Goal: Use online tool/utility: Utilize a website feature to perform a specific function

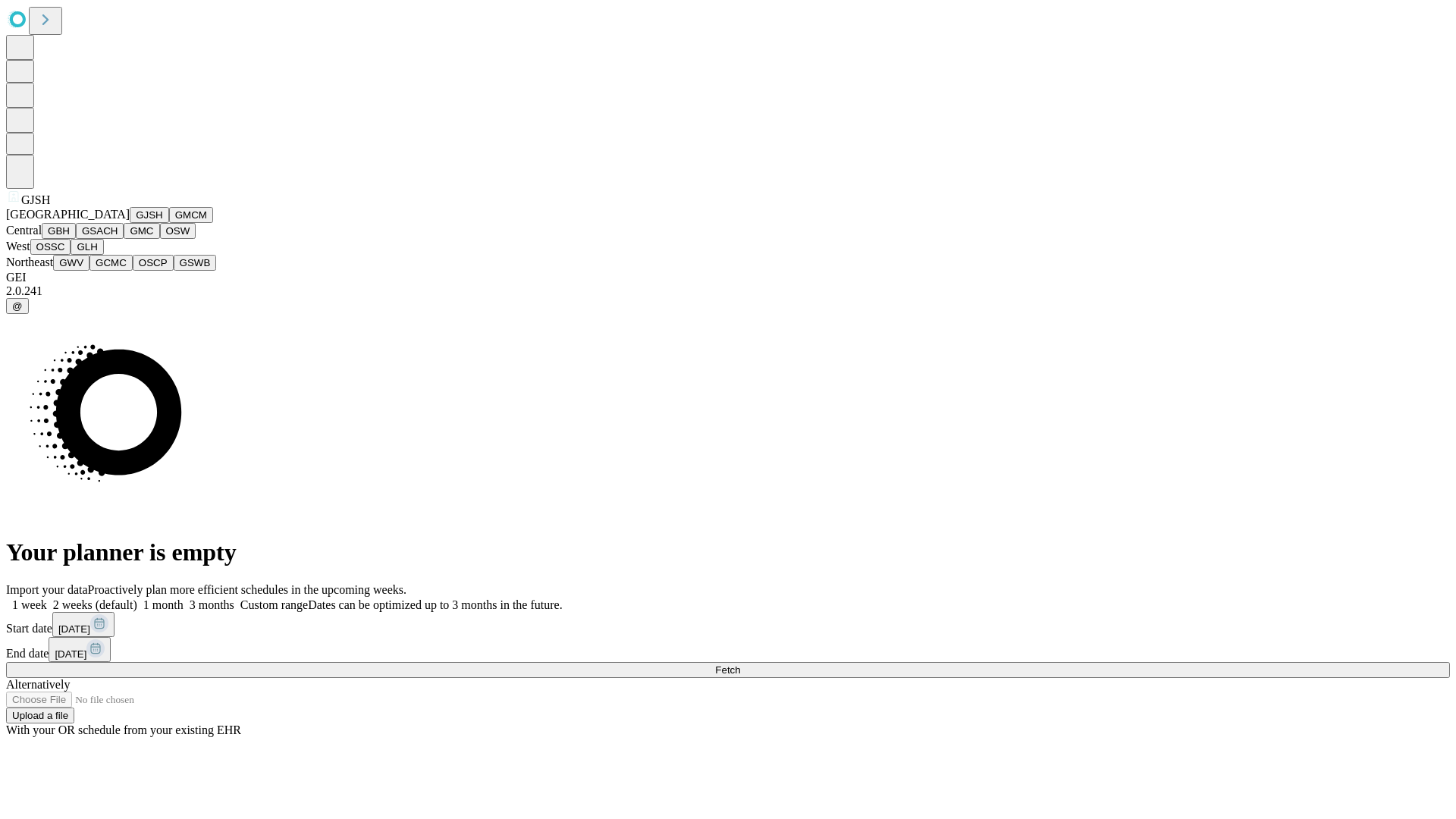
click at [130, 223] on button "GJSH" at bounding box center [150, 215] width 40 height 16
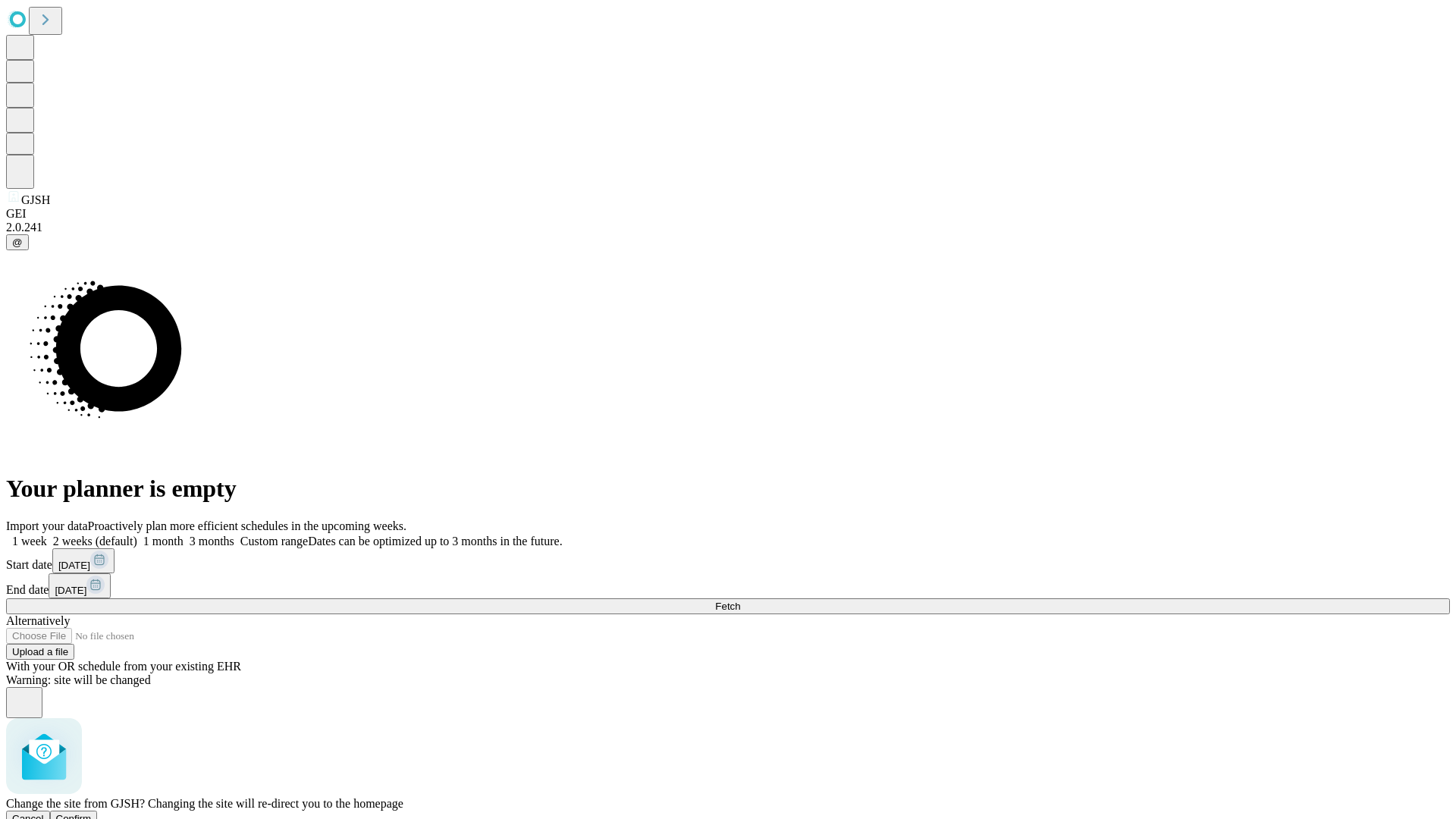
click at [92, 813] on span "Confirm" at bounding box center [74, 818] width 36 height 11
click at [184, 535] on label "1 month" at bounding box center [160, 541] width 46 height 13
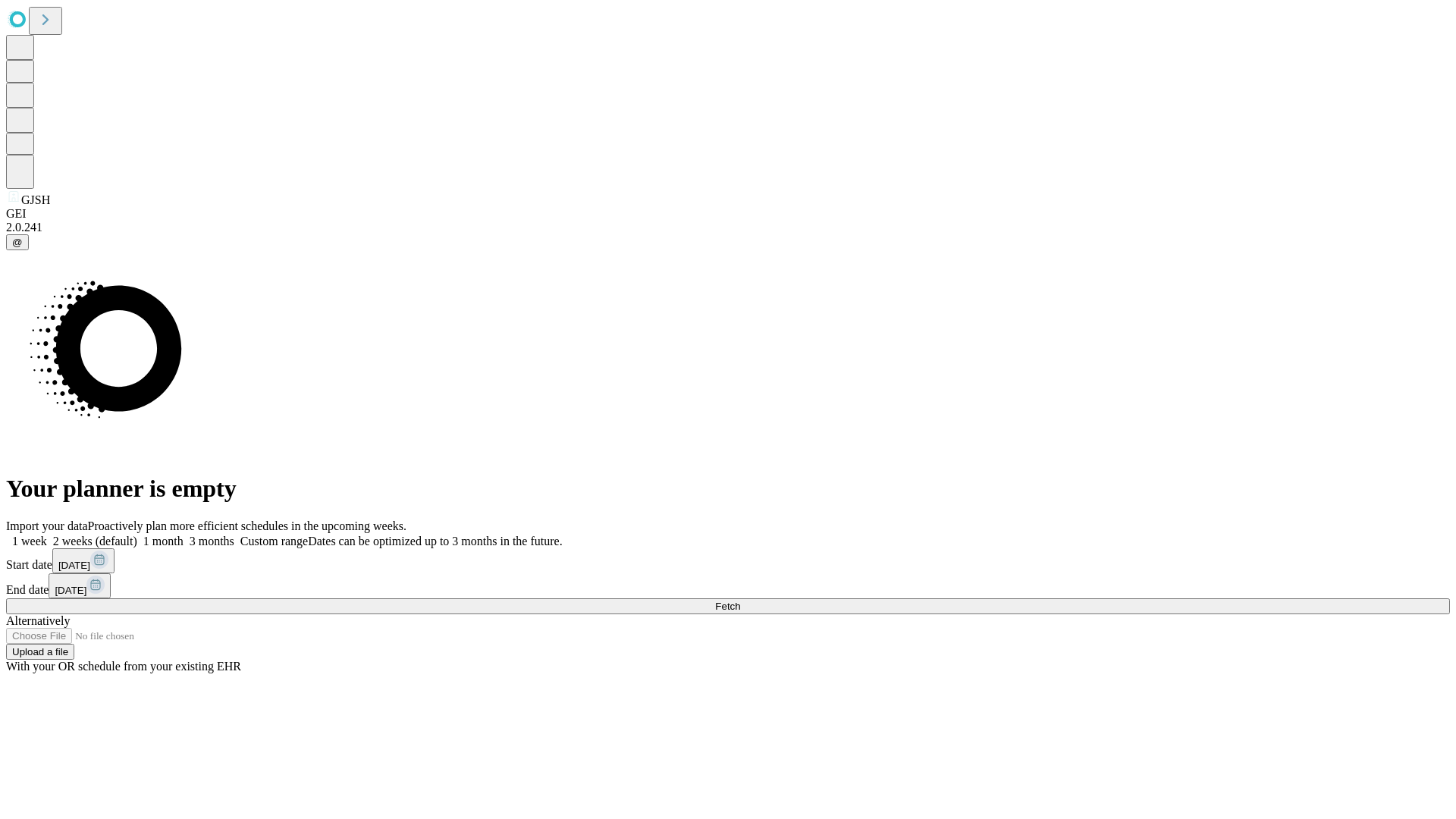
click at [740, 600] on span "Fetch" at bounding box center [728, 606] width 25 height 11
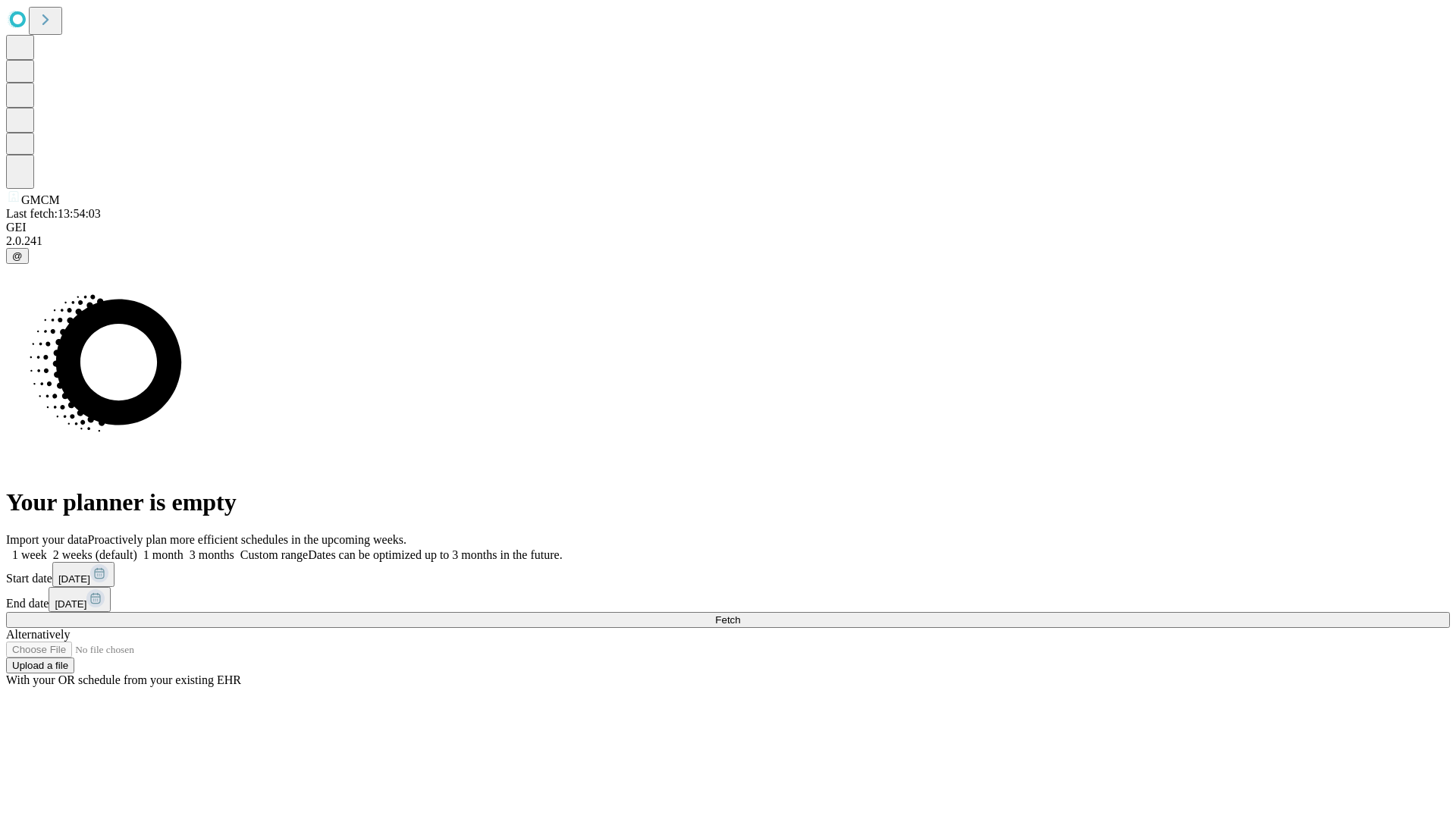
click at [184, 548] on label "1 month" at bounding box center [160, 554] width 46 height 13
click at [740, 614] on span "Fetch" at bounding box center [728, 619] width 25 height 11
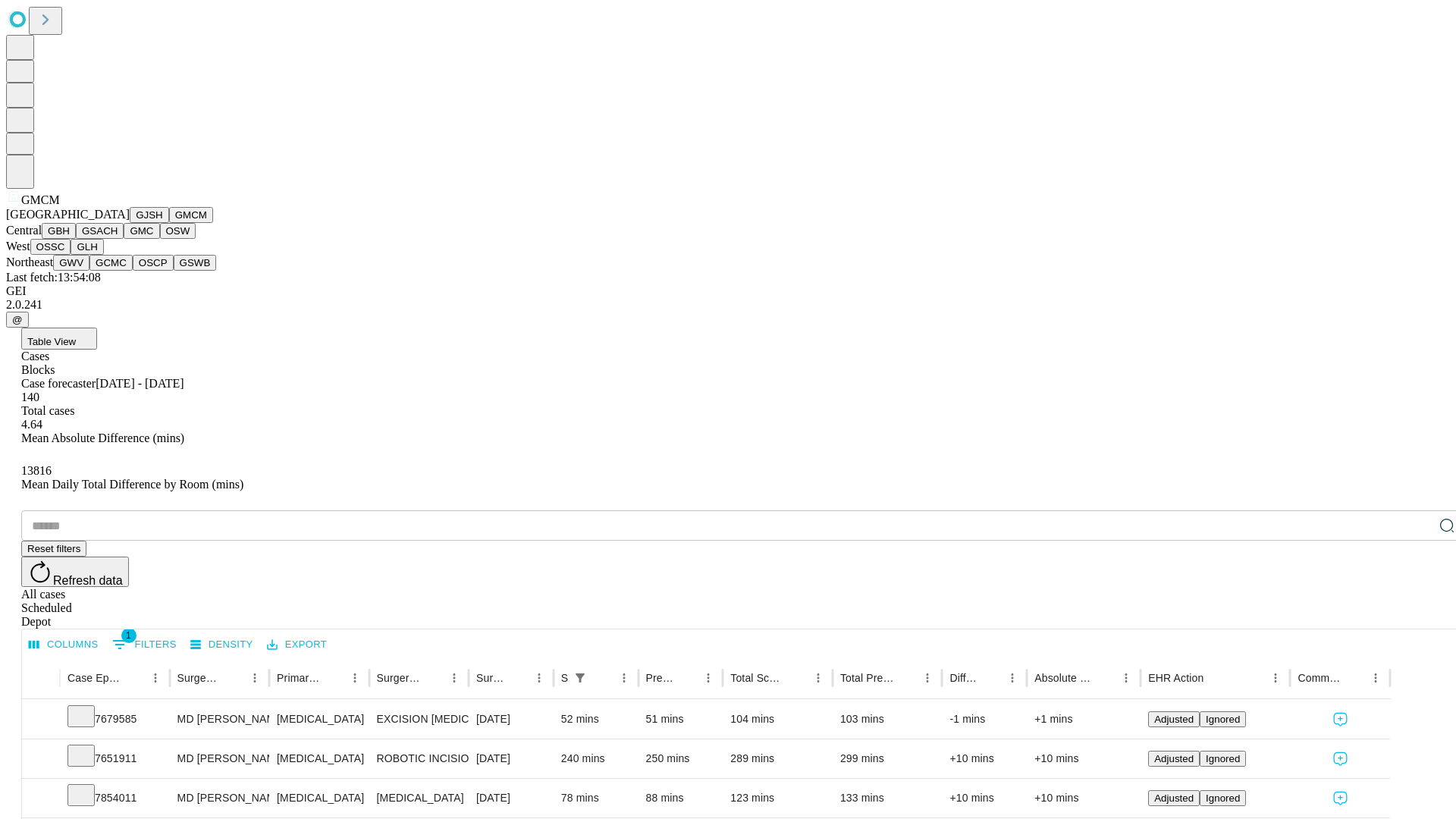
click at [76, 239] on button "GBH" at bounding box center [59, 230] width 34 height 16
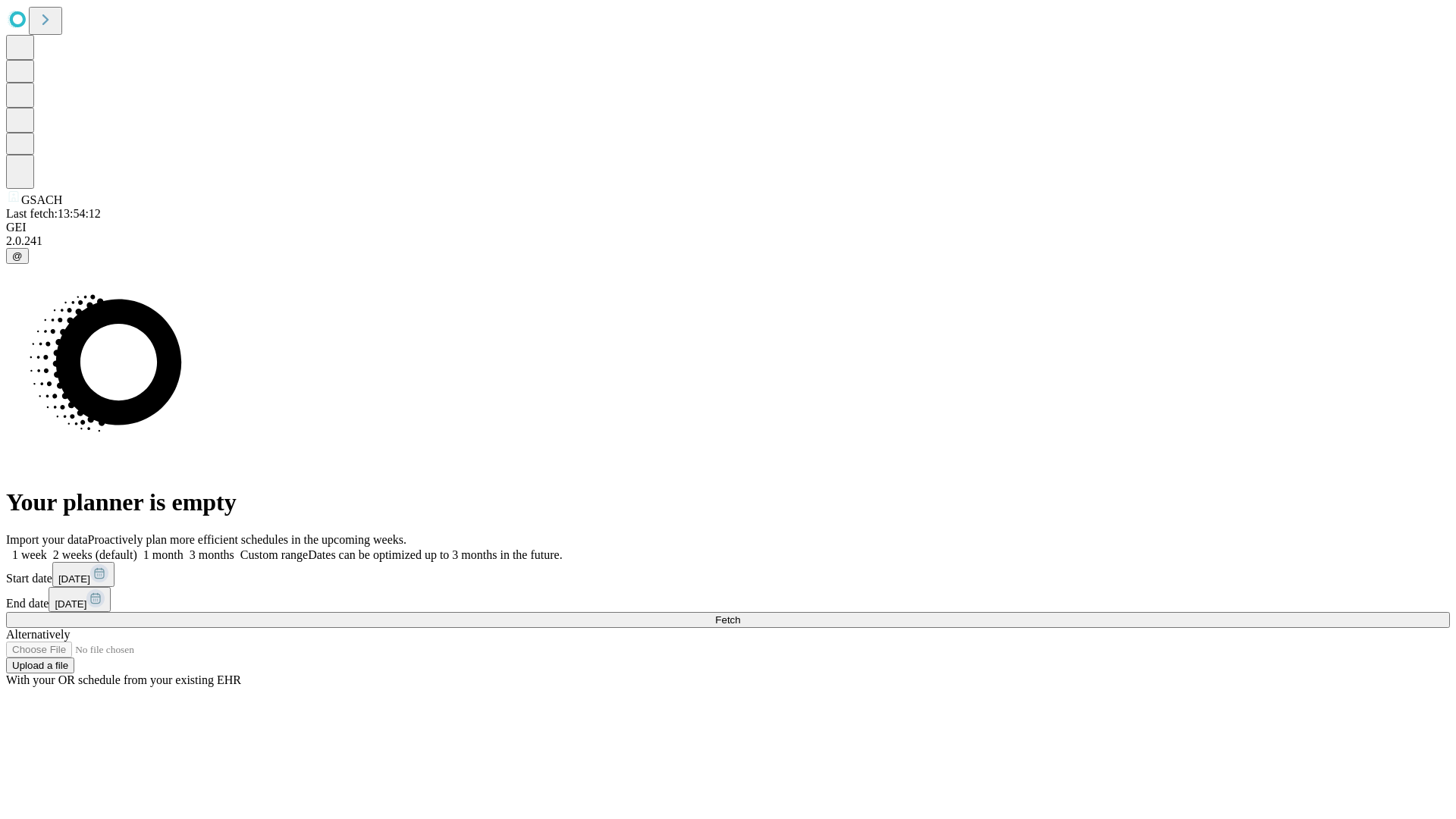
click at [184, 548] on label "1 month" at bounding box center [160, 554] width 46 height 13
click at [740, 614] on span "Fetch" at bounding box center [728, 619] width 25 height 11
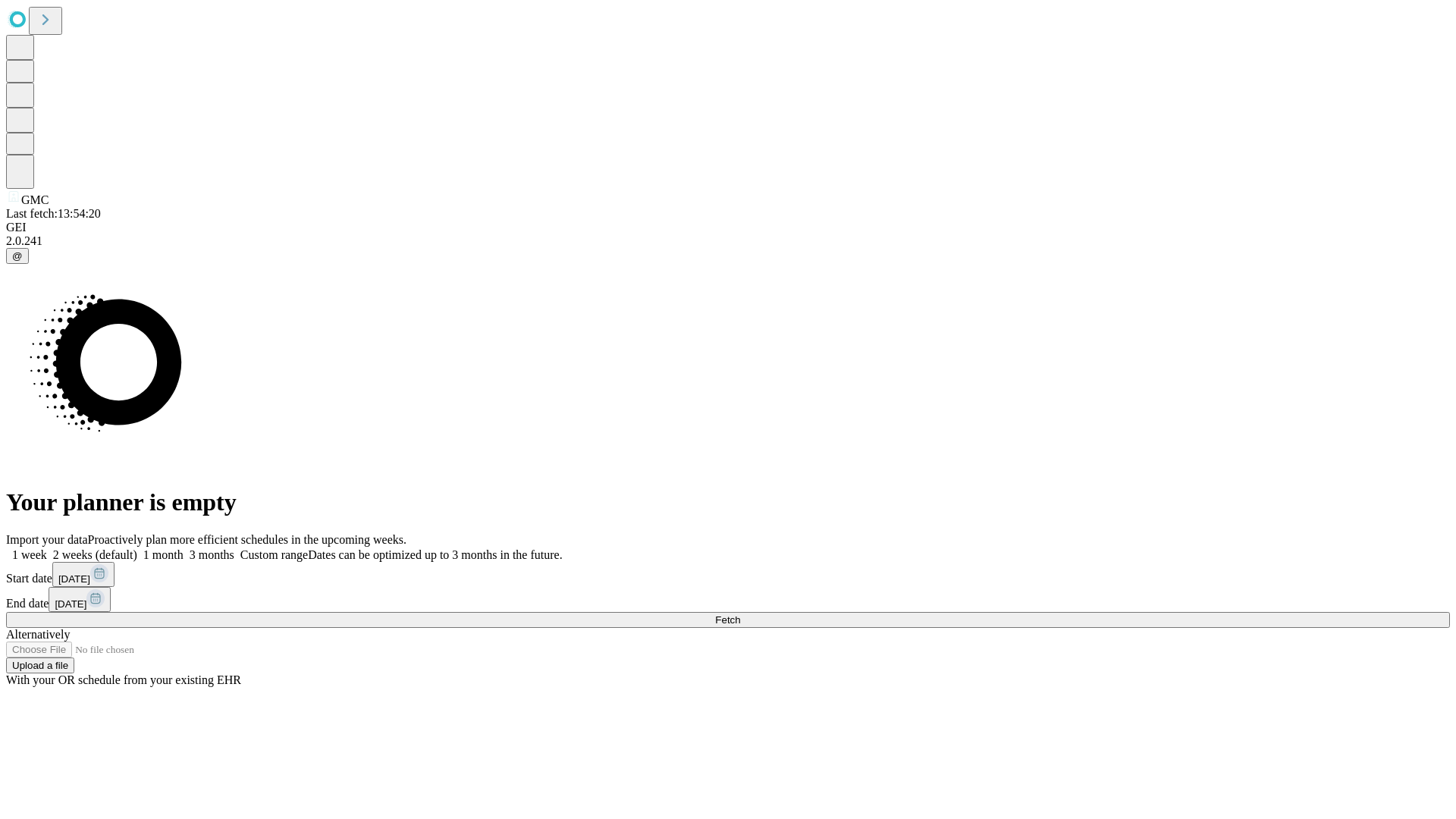
click at [184, 548] on label "1 month" at bounding box center [160, 554] width 46 height 13
click at [740, 614] on span "Fetch" at bounding box center [728, 619] width 25 height 11
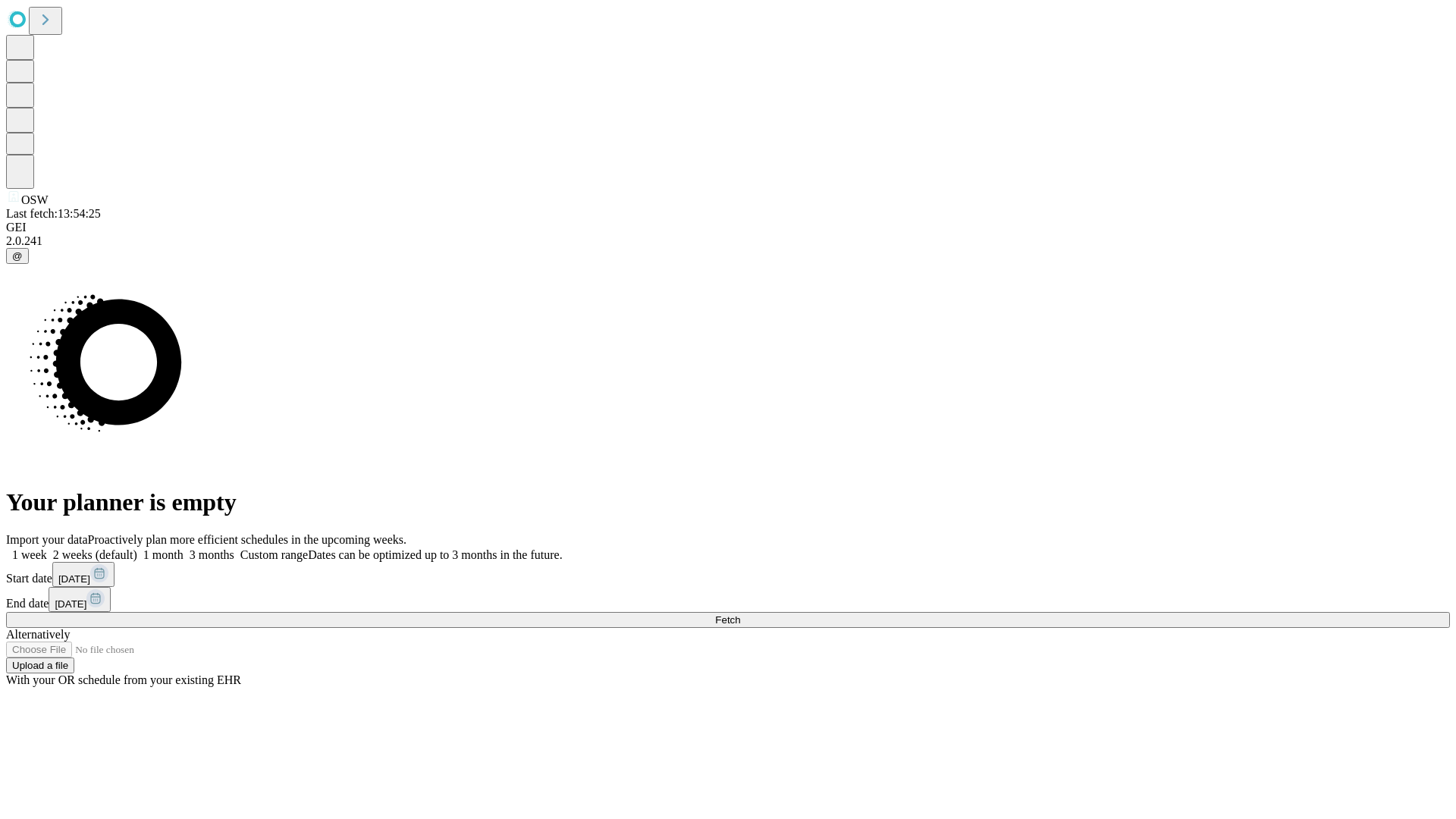
click at [184, 548] on label "1 month" at bounding box center [160, 554] width 46 height 13
click at [740, 614] on span "Fetch" at bounding box center [728, 619] width 25 height 11
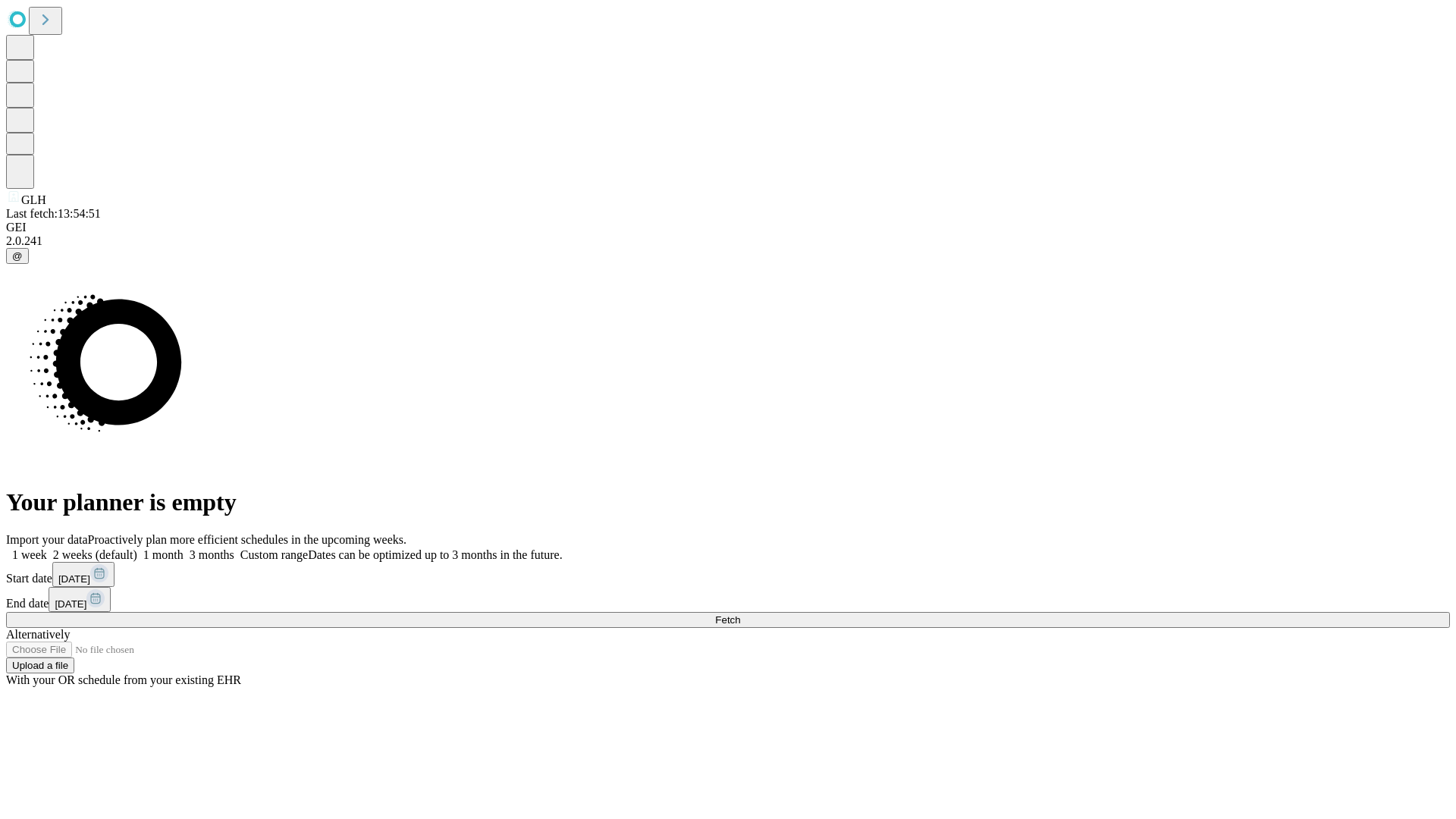
click at [740, 614] on span "Fetch" at bounding box center [728, 619] width 25 height 11
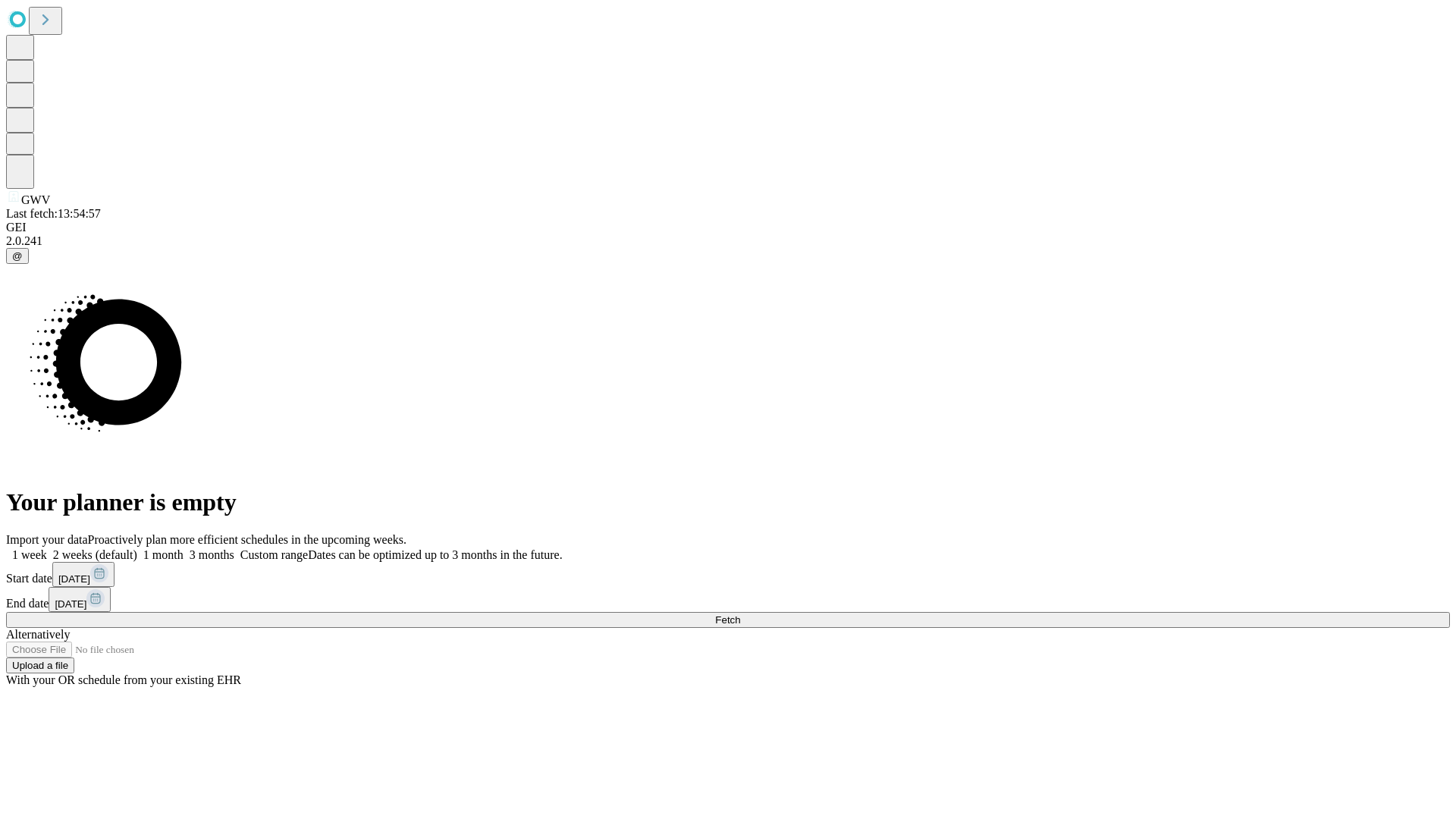
click at [184, 548] on label "1 month" at bounding box center [160, 554] width 46 height 13
click at [740, 614] on span "Fetch" at bounding box center [728, 619] width 25 height 11
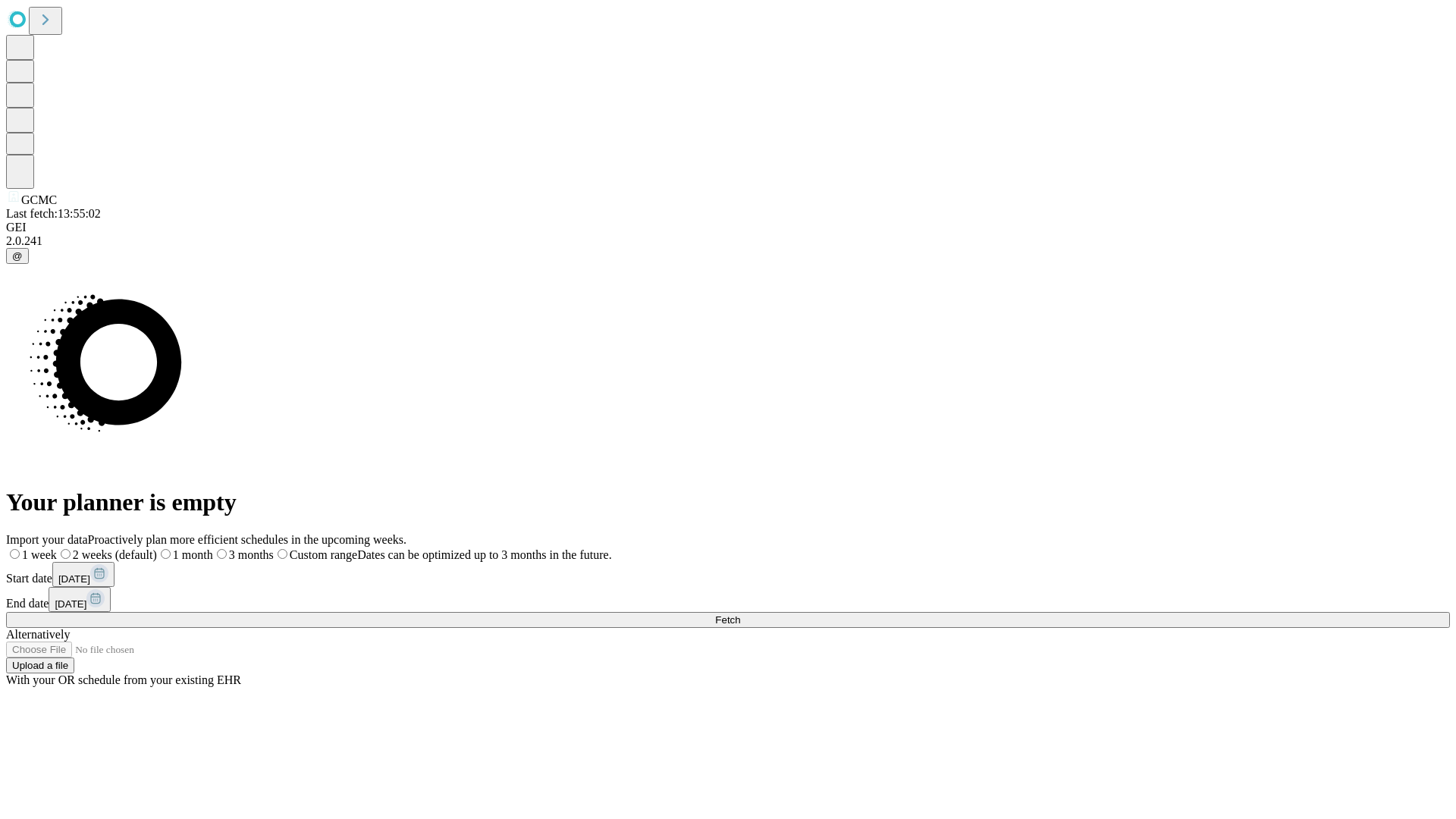
click at [740, 614] on span "Fetch" at bounding box center [728, 619] width 25 height 11
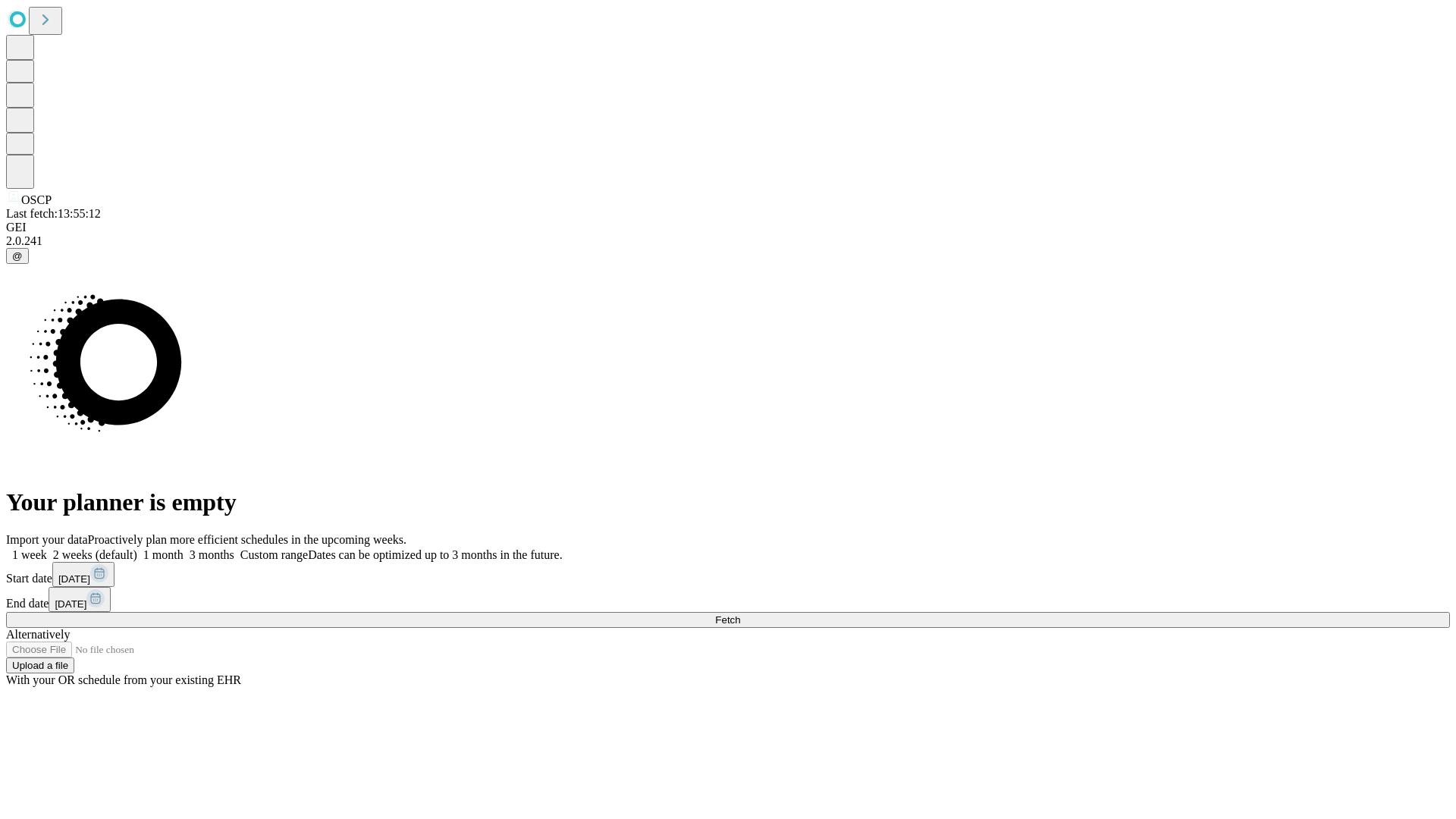
click at [184, 548] on label "1 month" at bounding box center [160, 554] width 46 height 13
click at [740, 614] on span "Fetch" at bounding box center [728, 619] width 25 height 11
